Goal: Information Seeking & Learning: Learn about a topic

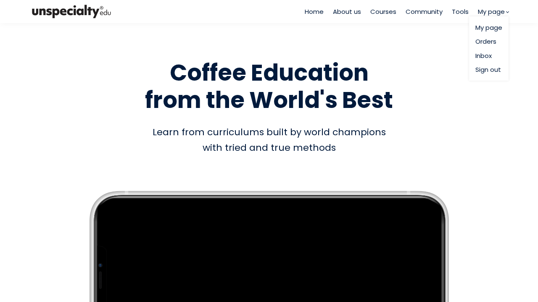
click at [483, 41] on link "Orders" at bounding box center [488, 42] width 27 height 10
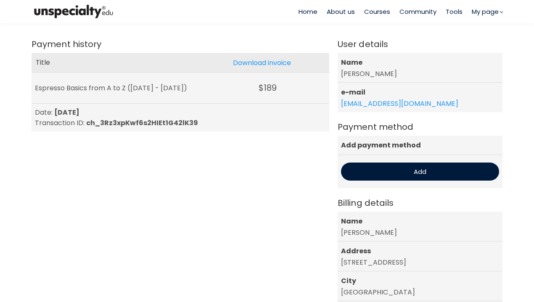
click at [377, 13] on span "Courses" at bounding box center [377, 12] width 26 height 10
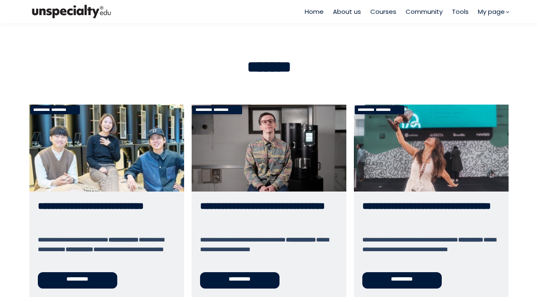
click at [250, 149] on link "**********" at bounding box center [269, 201] width 155 height 192
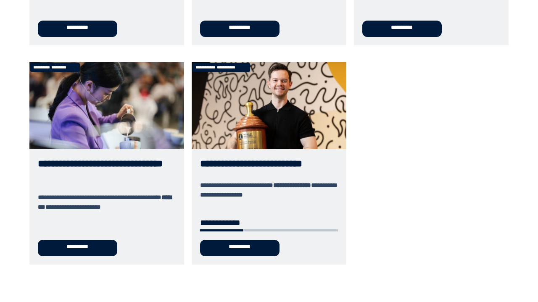
scroll to position [525, 0]
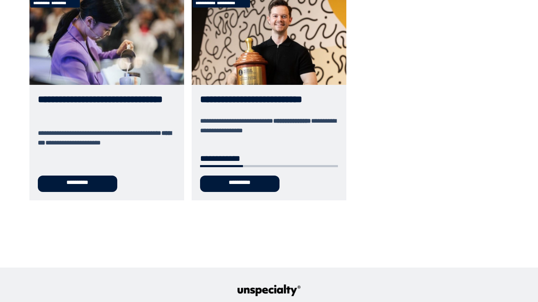
click at [261, 91] on link "**********" at bounding box center [269, 99] width 155 height 203
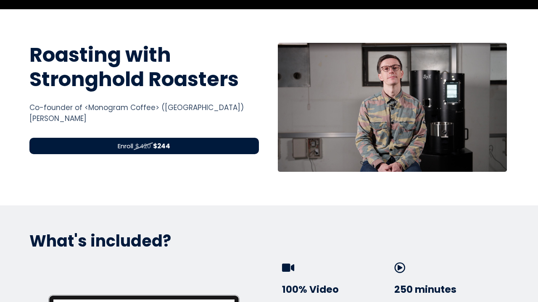
scroll to position [289, 0]
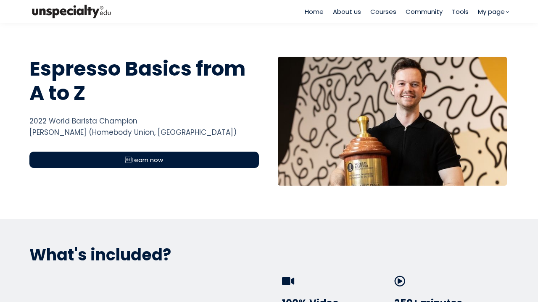
click at [208, 158] on div "Learn now" at bounding box center [143, 160] width 229 height 16
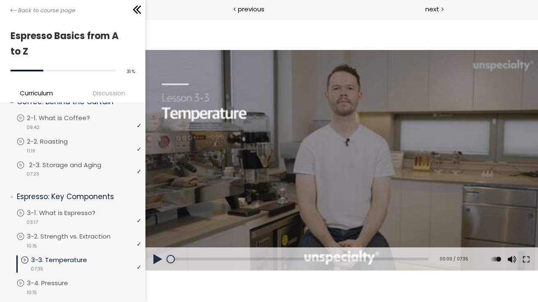
scroll to position [72, 0]
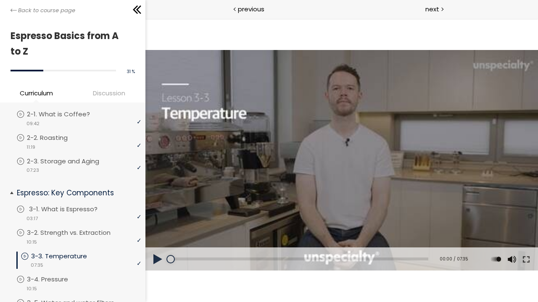
click at [118, 205] on link "3-1. What is Espresso?" at bounding box center [78, 209] width 125 height 9
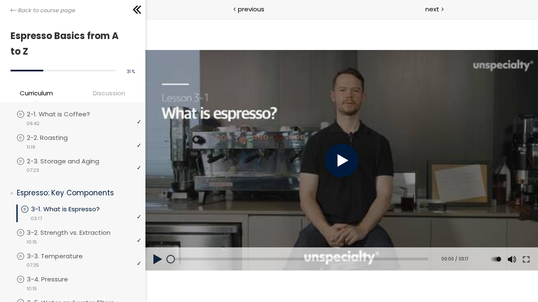
click at [332, 171] on div at bounding box center [341, 161] width 34 height 34
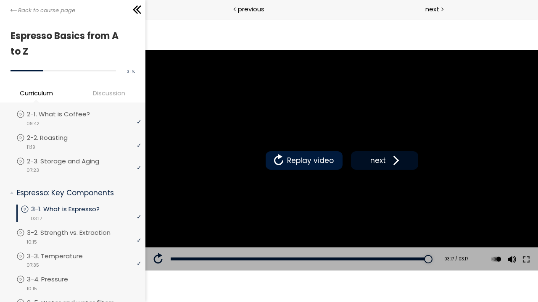
click at [373, 160] on span "next" at bounding box center [378, 160] width 20 height 11
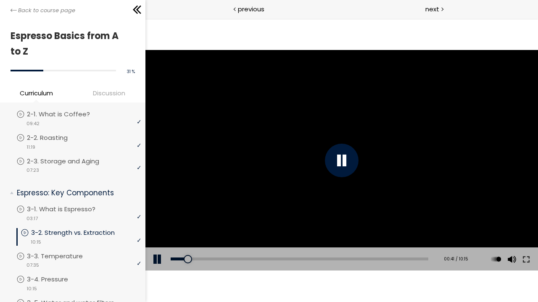
click at [156, 262] on button at bounding box center [157, 260] width 25 height 24
